Goal: Find specific page/section: Find specific page/section

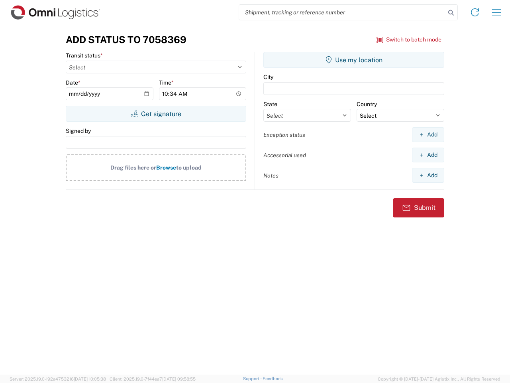
click at [342, 12] on input "search" at bounding box center [342, 12] width 206 height 15
click at [451, 13] on icon at bounding box center [451, 12] width 11 height 11
click at [475, 12] on icon at bounding box center [475, 12] width 13 height 13
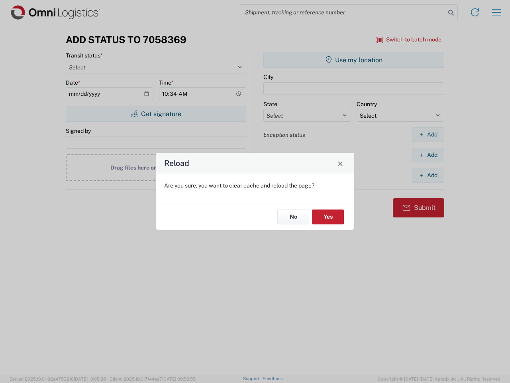
click at [409, 39] on div "Reload Are you sure, you want to clear cache and reload the page? No Yes" at bounding box center [255, 191] width 510 height 383
click at [156, 114] on div "Reload Are you sure, you want to clear cache and reload the page? No Yes" at bounding box center [255, 191] width 510 height 383
click at [354, 60] on div "Reload Are you sure, you want to clear cache and reload the page? No Yes" at bounding box center [255, 191] width 510 height 383
click at [428, 134] on div "Reload Are you sure, you want to clear cache and reload the page? No Yes" at bounding box center [255, 191] width 510 height 383
click at [428, 155] on div "Reload Are you sure, you want to clear cache and reload the page? No Yes" at bounding box center [255, 191] width 510 height 383
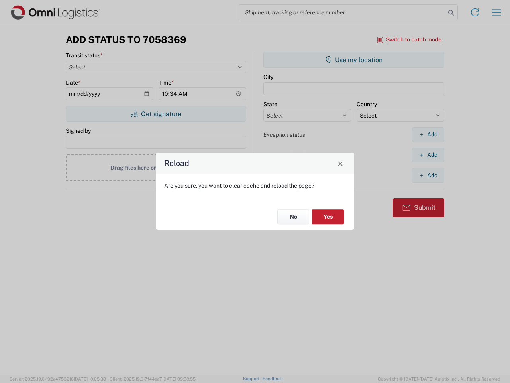
click at [428, 175] on div "Reload Are you sure, you want to clear cache and reload the page? No Yes" at bounding box center [255, 191] width 510 height 383
